Goal: Task Accomplishment & Management: Manage account settings

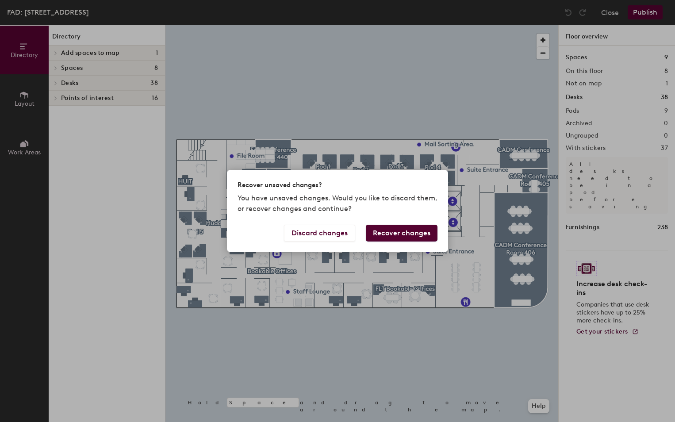
click at [394, 235] on button "Recover changes" at bounding box center [402, 233] width 72 height 17
click at [380, 236] on button "Recover changes" at bounding box center [402, 233] width 72 height 17
